Goal: Task Accomplishment & Management: Manage account settings

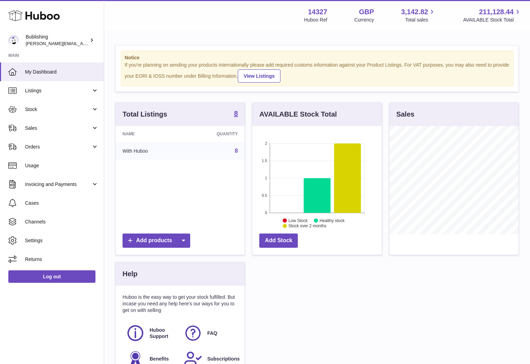
scroll to position [108, 129]
click at [60, 109] on span "Stock" at bounding box center [58, 109] width 66 height 7
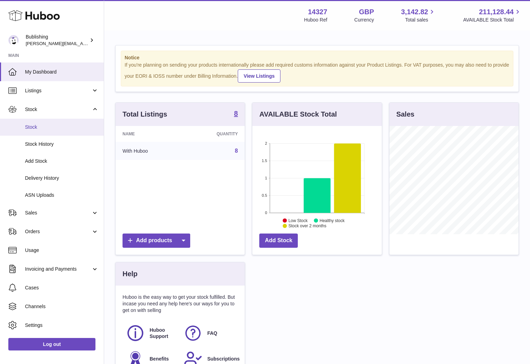
click at [31, 129] on span "Stock" at bounding box center [62, 127] width 74 height 7
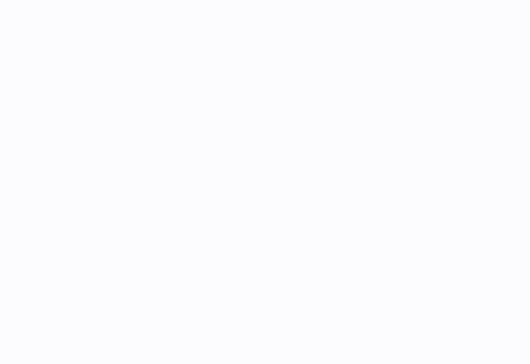
click at [132, 141] on div at bounding box center [317, 182] width 426 height 364
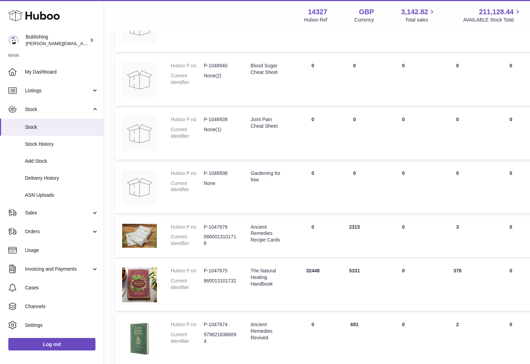
scroll to position [249, 0]
